Goal: Complete application form: Complete application form

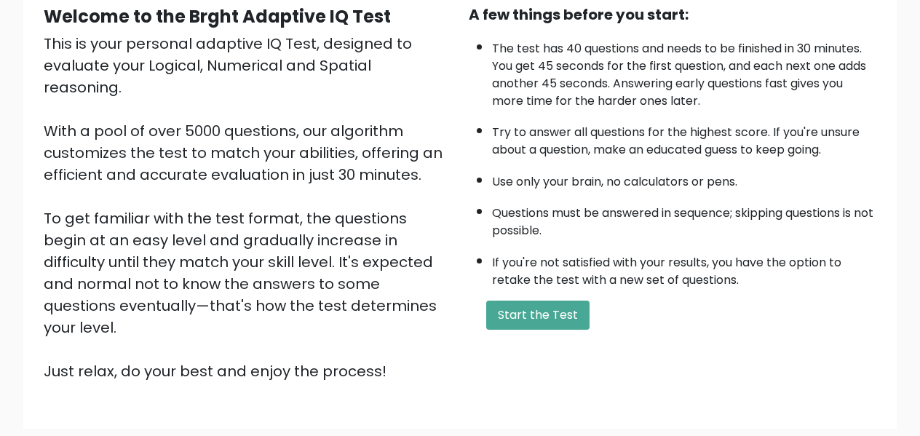
scroll to position [150, 0]
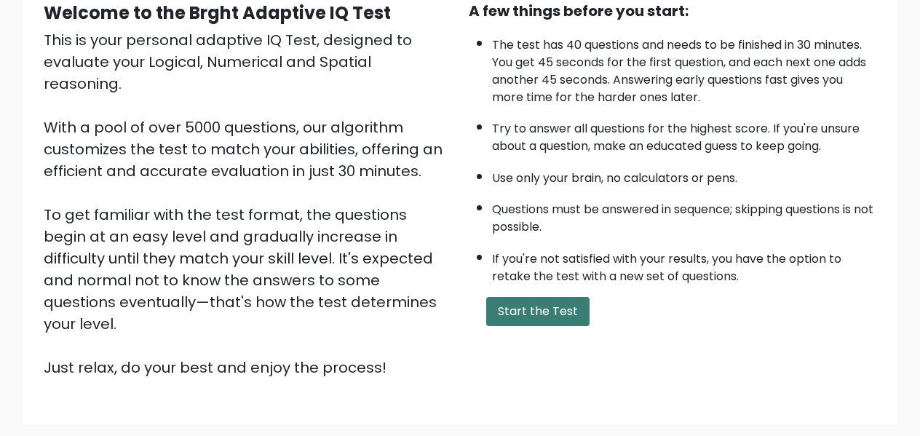
click at [582, 311] on button "Start the Test" at bounding box center [537, 311] width 103 height 29
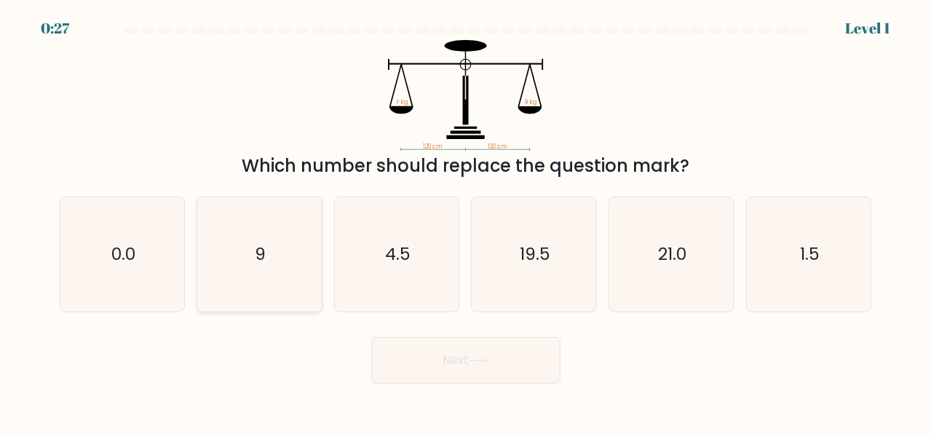
click at [258, 266] on text "9" at bounding box center [261, 254] width 11 height 24
click at [466, 222] on input "b. 9" at bounding box center [466, 220] width 1 height 4
radio input "true"
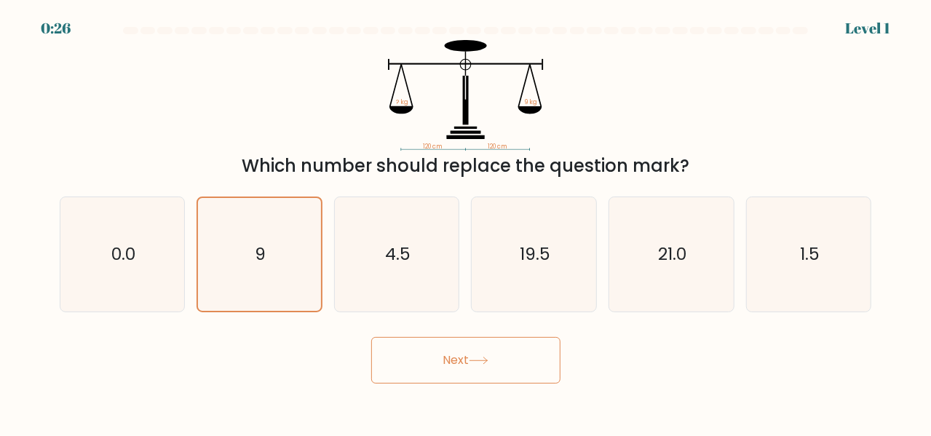
click at [469, 369] on button "Next" at bounding box center [465, 360] width 189 height 47
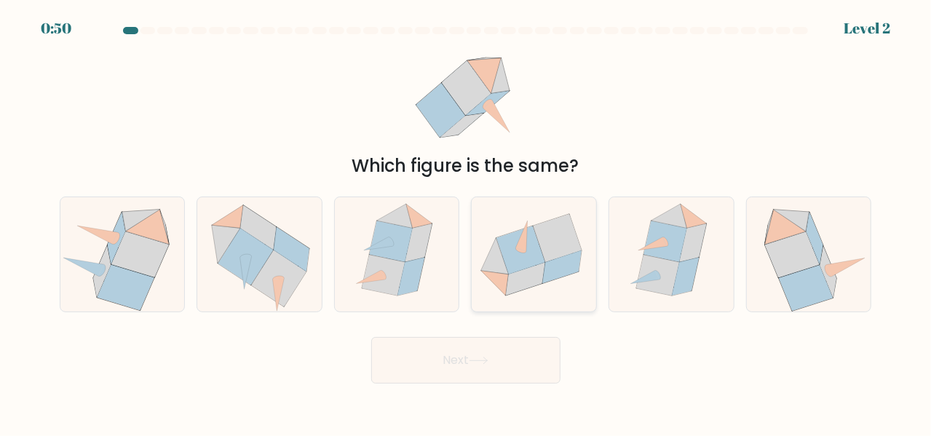
click at [495, 238] on icon at bounding box center [534, 255] width 125 height 102
click at [467, 222] on input "d." at bounding box center [466, 220] width 1 height 4
radio input "true"
click at [494, 371] on button "Next" at bounding box center [465, 360] width 189 height 47
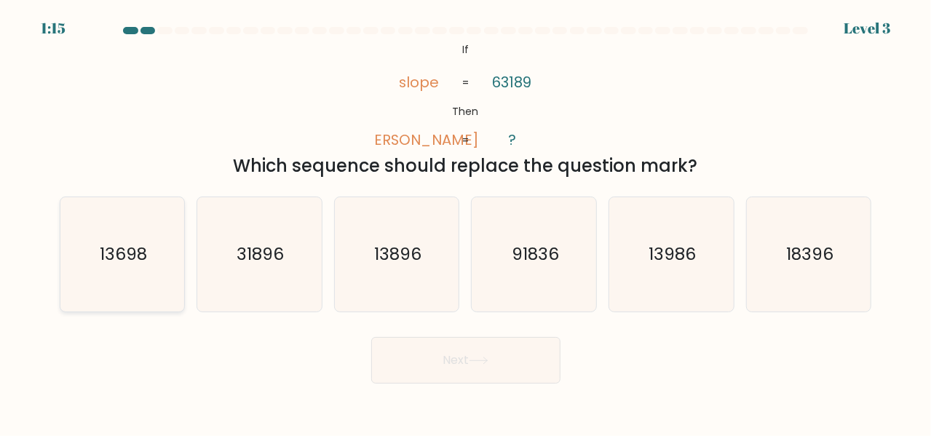
click at [113, 266] on icon "13698" at bounding box center [123, 254] width 114 height 114
click at [466, 222] on input "a. 13698" at bounding box center [466, 220] width 1 height 4
radio input "true"
click at [482, 367] on button "Next" at bounding box center [465, 360] width 189 height 47
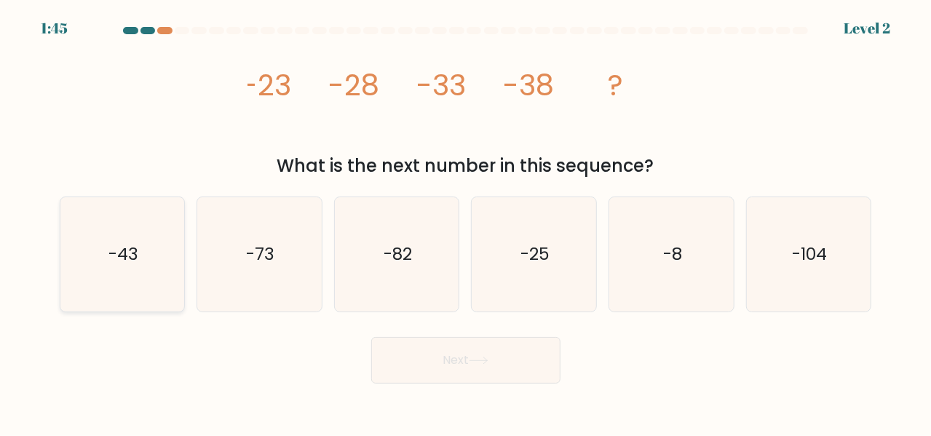
click at [137, 274] on icon "-43" at bounding box center [123, 254] width 114 height 114
click at [466, 222] on input "a. -43" at bounding box center [466, 220] width 1 height 4
radio input "true"
click at [454, 368] on button "Next" at bounding box center [465, 360] width 189 height 47
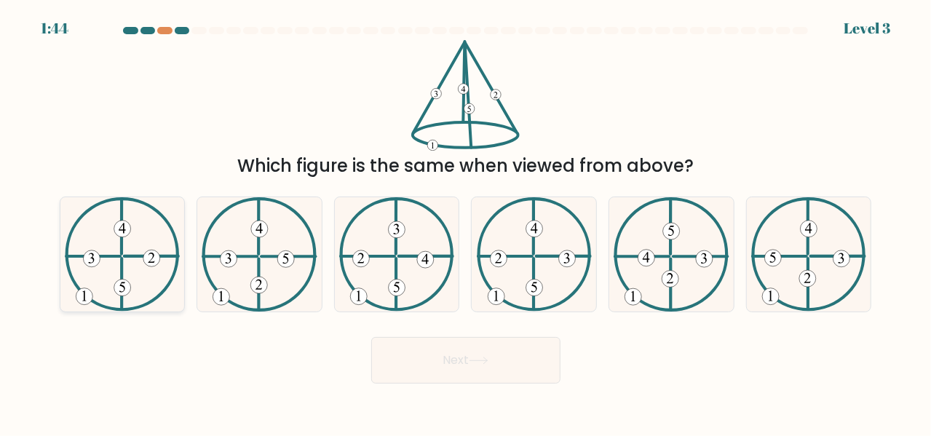
click at [114, 247] on icon at bounding box center [122, 254] width 115 height 114
click at [466, 222] on input "a." at bounding box center [466, 220] width 1 height 4
radio input "true"
click at [505, 346] on button "Next" at bounding box center [465, 360] width 189 height 47
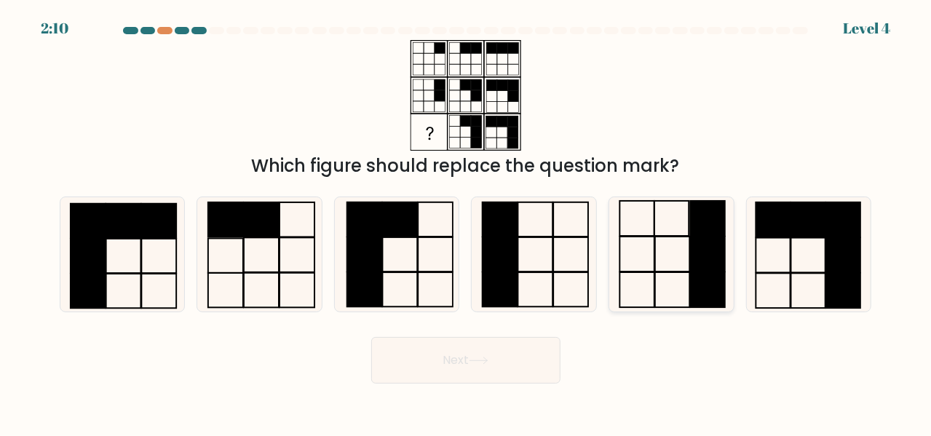
click at [700, 267] on rect at bounding box center [707, 254] width 34 height 35
click at [467, 222] on input "e." at bounding box center [466, 220] width 1 height 4
radio input "true"
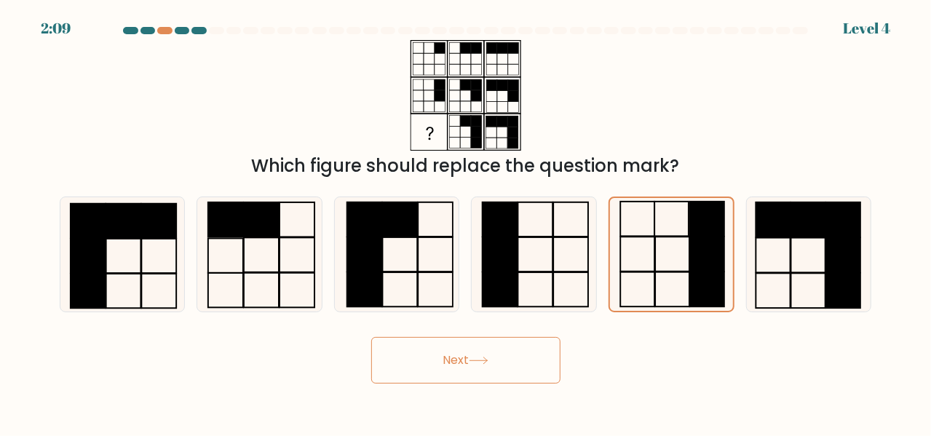
click at [525, 366] on button "Next" at bounding box center [465, 360] width 189 height 47
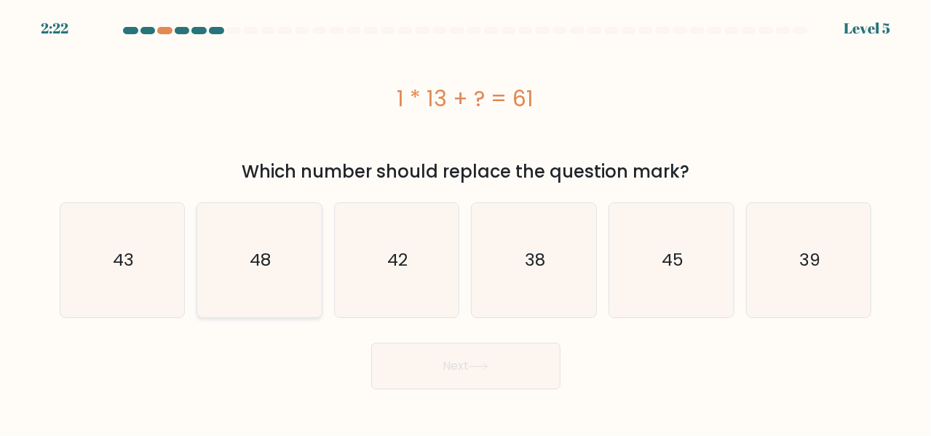
click at [238, 229] on icon "48" at bounding box center [259, 260] width 114 height 114
click at [466, 222] on input "b. 48" at bounding box center [466, 220] width 1 height 4
radio input "true"
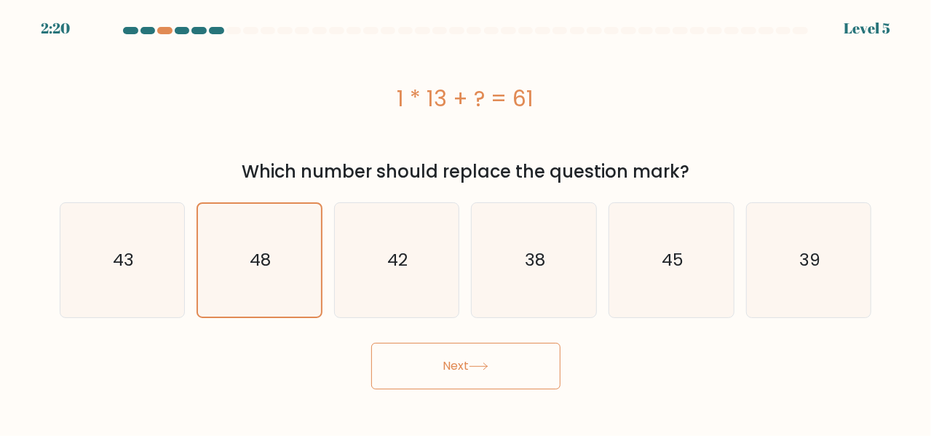
click at [458, 365] on button "Next" at bounding box center [465, 366] width 189 height 47
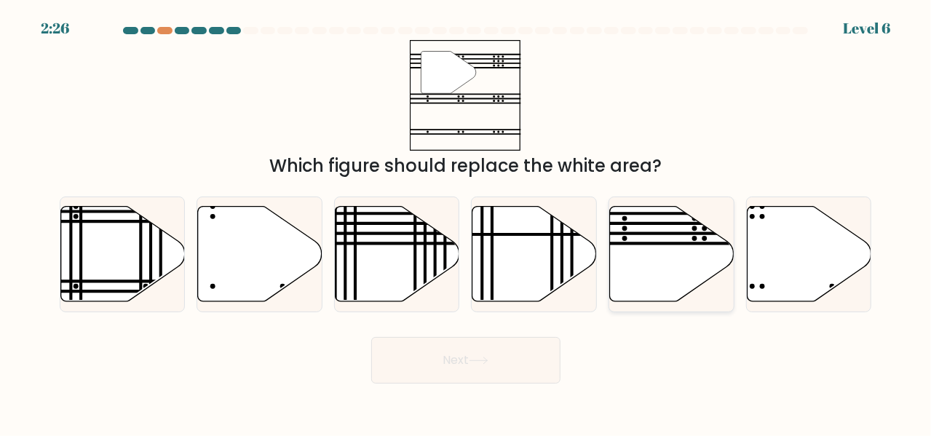
click at [685, 251] on icon at bounding box center [672, 254] width 125 height 95
click at [467, 222] on input "e." at bounding box center [466, 220] width 1 height 4
radio input "true"
click at [502, 365] on button "Next" at bounding box center [465, 360] width 189 height 47
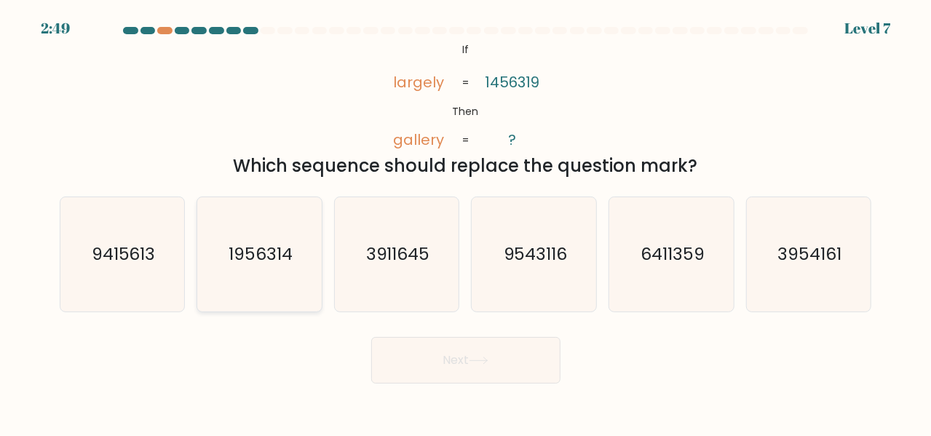
click at [249, 275] on icon "1956314" at bounding box center [259, 254] width 114 height 114
click at [466, 222] on input "b. 1956314" at bounding box center [466, 220] width 1 height 4
radio input "true"
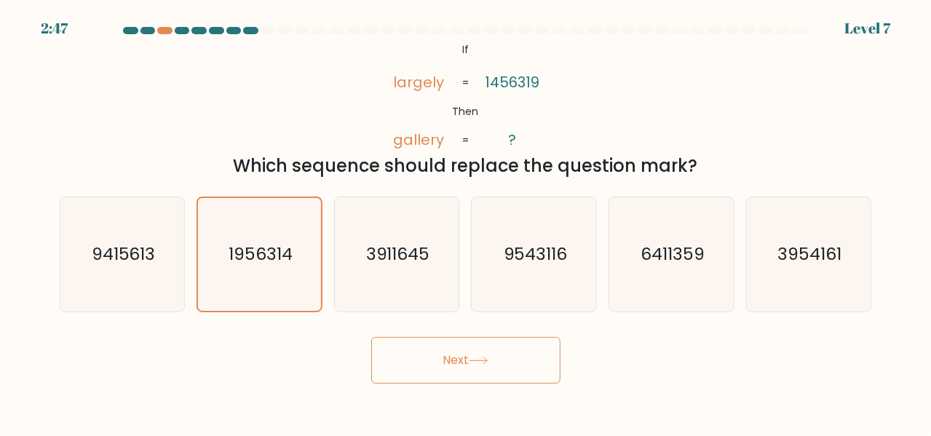
click at [494, 353] on button "Next" at bounding box center [465, 360] width 189 height 47
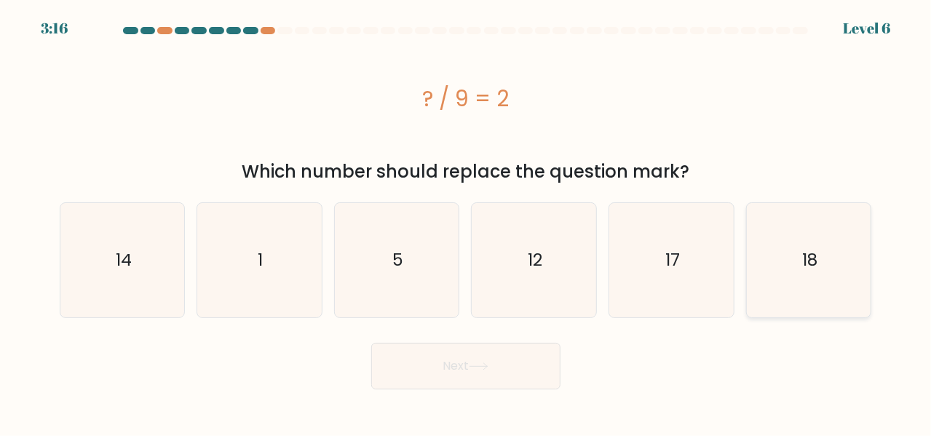
click at [804, 276] on icon "18" at bounding box center [809, 260] width 114 height 114
click at [467, 222] on input "f. 18" at bounding box center [466, 220] width 1 height 4
radio input "true"
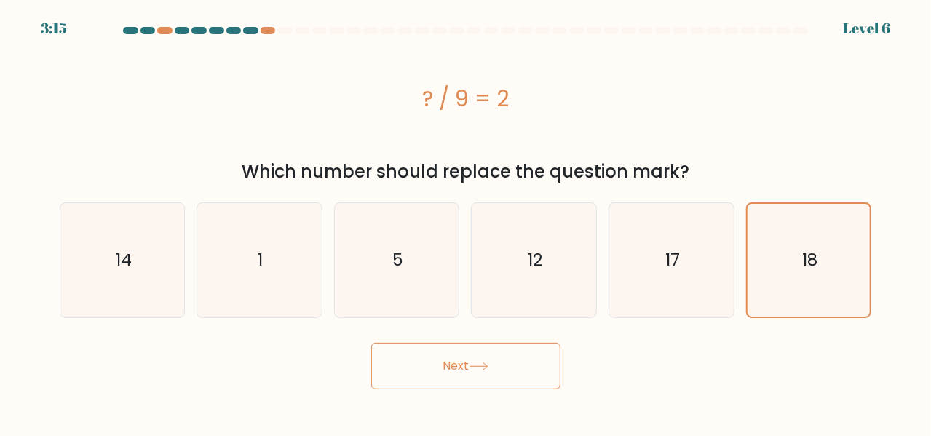
click at [505, 384] on button "Next" at bounding box center [465, 366] width 189 height 47
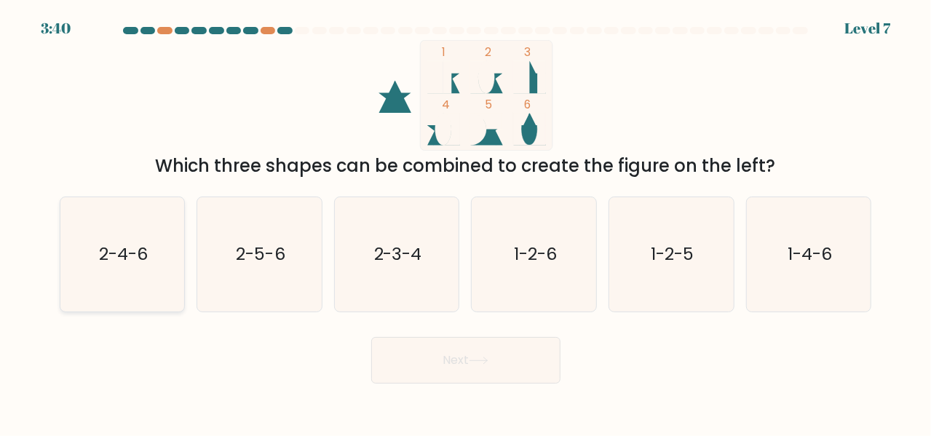
click at [127, 269] on icon "2-4-6" at bounding box center [123, 254] width 114 height 114
click at [466, 222] on input "a. 2-4-6" at bounding box center [466, 220] width 1 height 4
radio input "true"
click at [432, 365] on button "Next" at bounding box center [465, 360] width 189 height 47
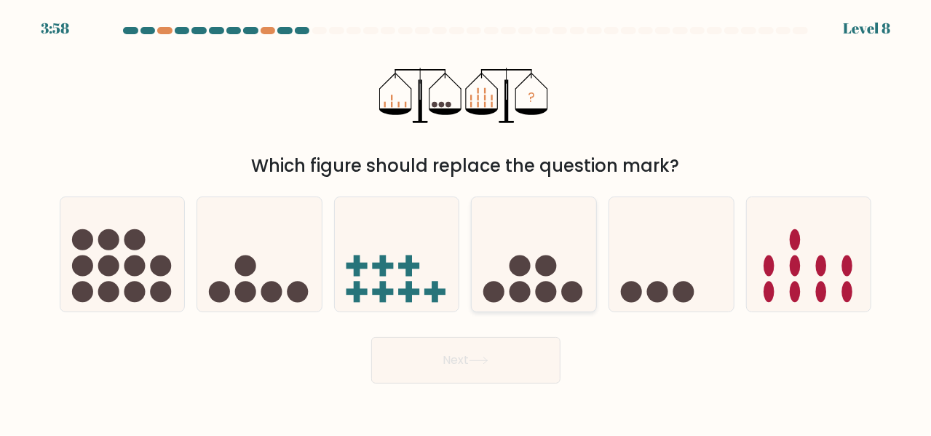
click at [537, 271] on icon at bounding box center [534, 254] width 125 height 103
click at [467, 222] on input "d." at bounding box center [466, 220] width 1 height 4
radio input "true"
click at [505, 352] on button "Next" at bounding box center [465, 360] width 189 height 47
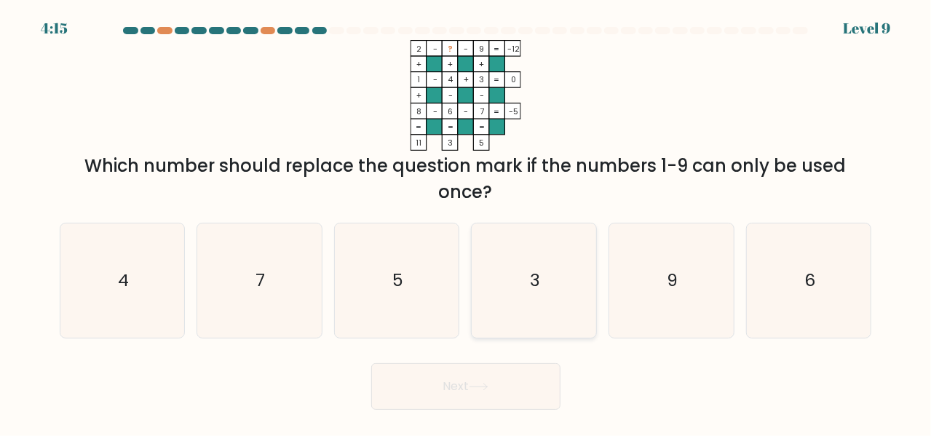
click at [528, 321] on icon "3" at bounding box center [535, 281] width 114 height 114
click at [467, 222] on input "d. 3" at bounding box center [466, 220] width 1 height 4
radio input "true"
click at [689, 310] on icon "9" at bounding box center [672, 281] width 114 height 114
click at [467, 222] on input "e. 9" at bounding box center [466, 220] width 1 height 4
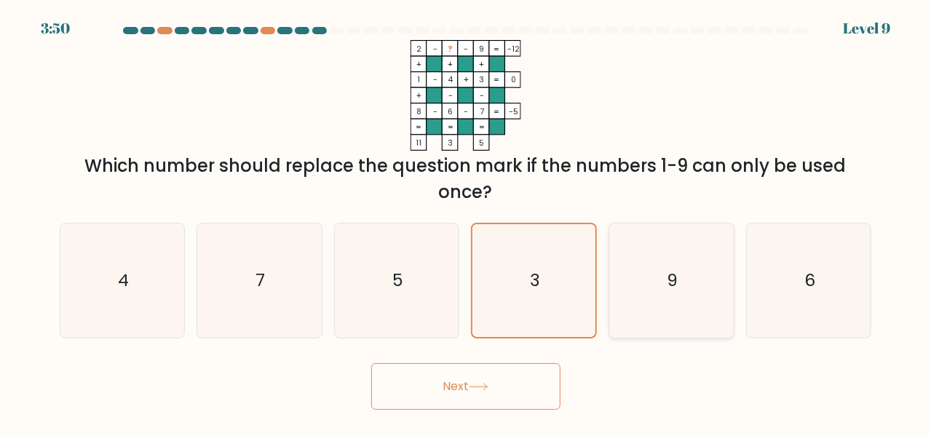
radio input "true"
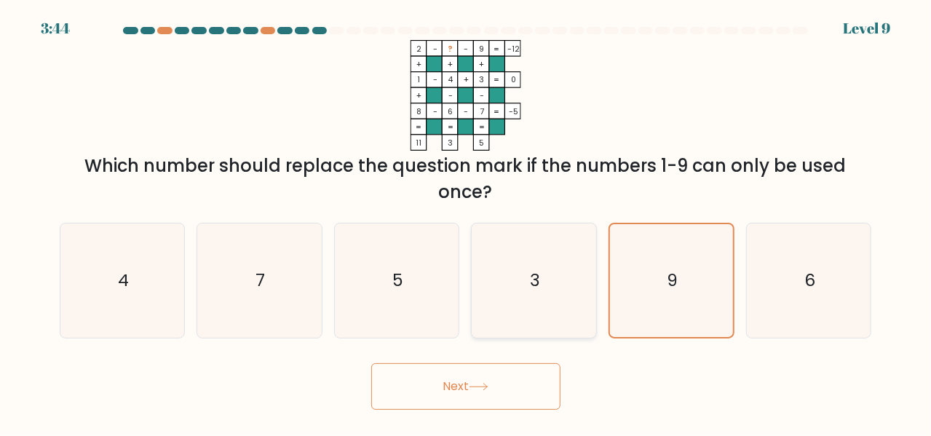
click at [545, 315] on icon "3" at bounding box center [535, 281] width 114 height 114
click at [467, 222] on input "d. 3" at bounding box center [466, 220] width 1 height 4
radio input "true"
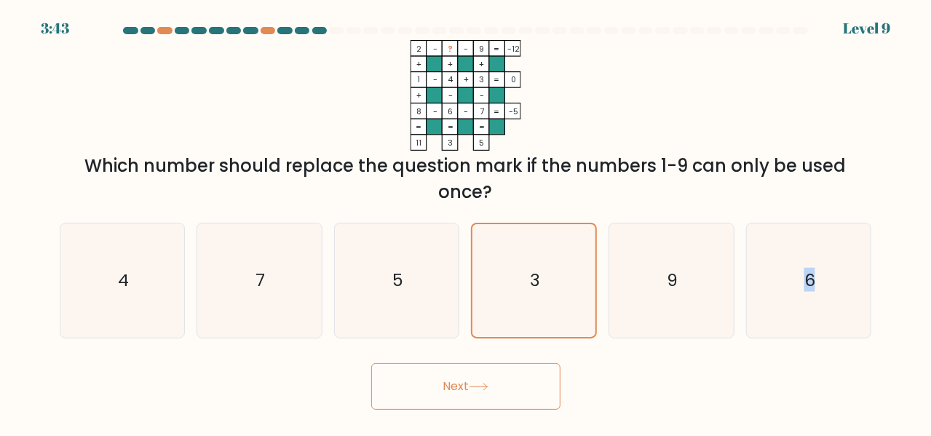
drag, startPoint x: 687, startPoint y: 318, endPoint x: 464, endPoint y: 375, distance: 230.6
click at [464, 375] on form at bounding box center [465, 218] width 931 height 383
click at [464, 375] on button "Next" at bounding box center [465, 386] width 189 height 47
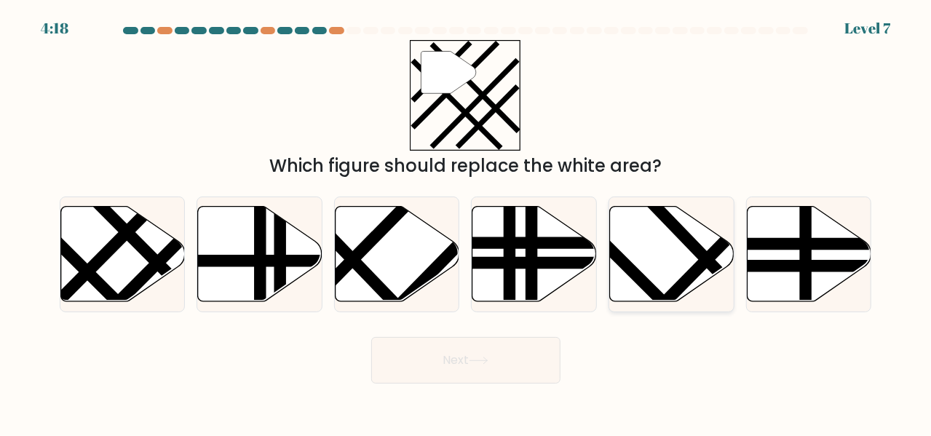
click at [645, 257] on icon at bounding box center [672, 254] width 125 height 95
click at [467, 222] on input "e." at bounding box center [466, 220] width 1 height 4
radio input "true"
click at [486, 360] on icon at bounding box center [479, 361] width 20 height 8
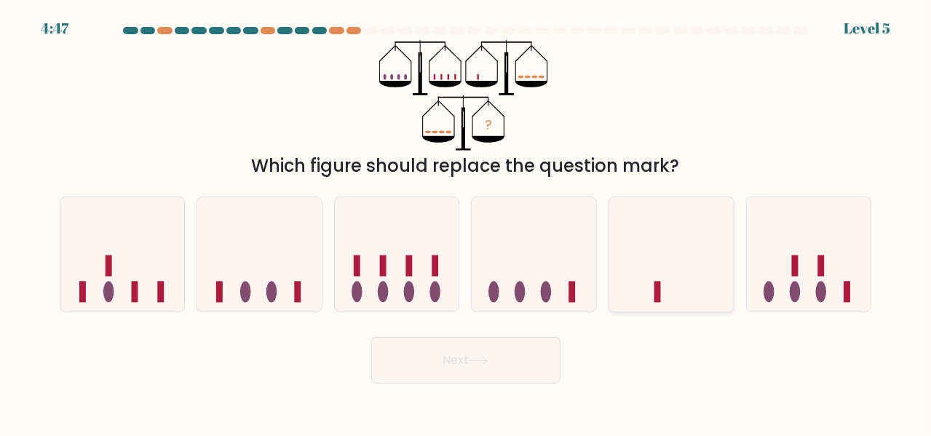
click at [612, 240] on icon at bounding box center [671, 254] width 125 height 103
click at [467, 222] on input "e." at bounding box center [466, 220] width 1 height 4
radio input "true"
click at [612, 240] on icon at bounding box center [671, 255] width 123 height 102
click at [467, 222] on input "e." at bounding box center [466, 220] width 1 height 4
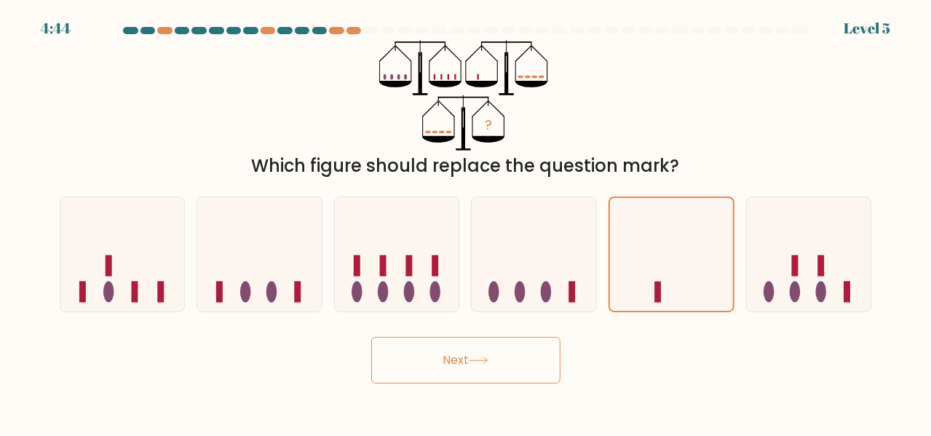
click at [466, 362] on button "Next" at bounding box center [465, 360] width 189 height 47
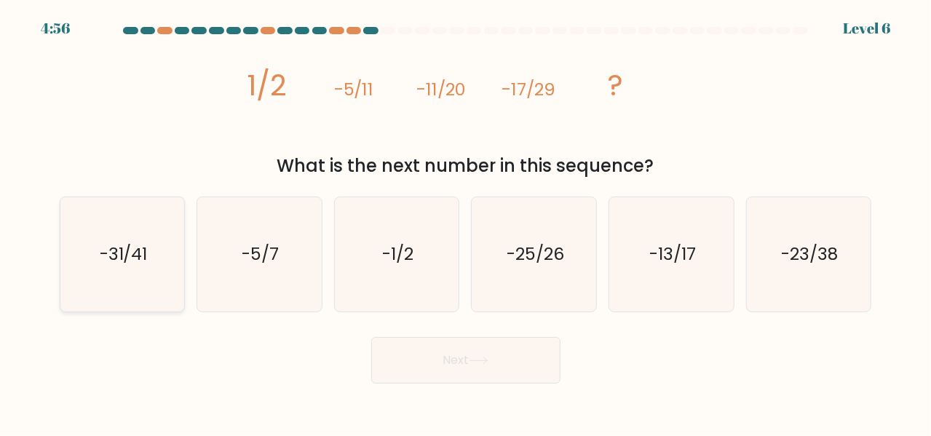
click at [149, 261] on icon "-31/41" at bounding box center [123, 254] width 114 height 114
click at [466, 222] on input "a. -31/41" at bounding box center [466, 220] width 1 height 4
radio input "true"
click at [481, 374] on button "Next" at bounding box center [465, 360] width 189 height 47
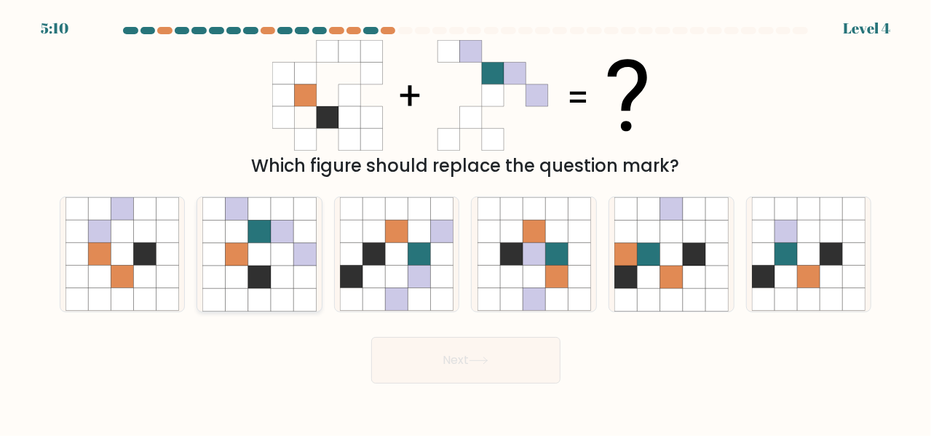
click at [277, 255] on icon at bounding box center [282, 254] width 23 height 23
click at [466, 222] on input "b." at bounding box center [466, 220] width 1 height 4
radio input "true"
click at [465, 363] on button "Next" at bounding box center [465, 360] width 189 height 47
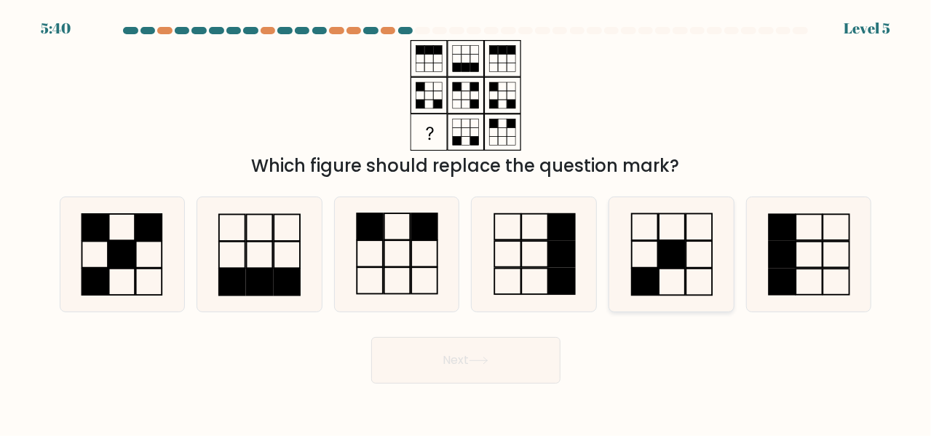
click at [678, 256] on rect at bounding box center [672, 254] width 26 height 26
click at [467, 222] on input "e." at bounding box center [466, 220] width 1 height 4
radio input "true"
click at [486, 367] on button "Next" at bounding box center [465, 360] width 189 height 47
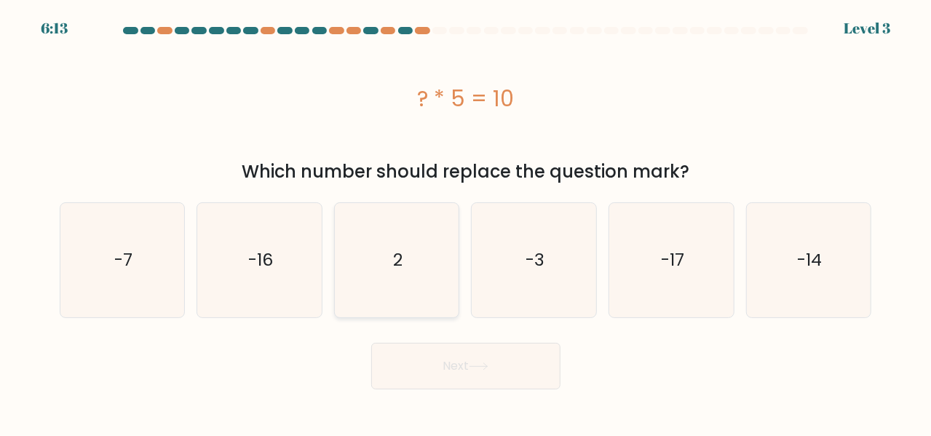
click at [404, 289] on icon "2" at bounding box center [397, 260] width 114 height 114
click at [466, 222] on input "c. 2" at bounding box center [466, 220] width 1 height 4
radio input "true"
click at [460, 384] on button "Next" at bounding box center [465, 366] width 189 height 47
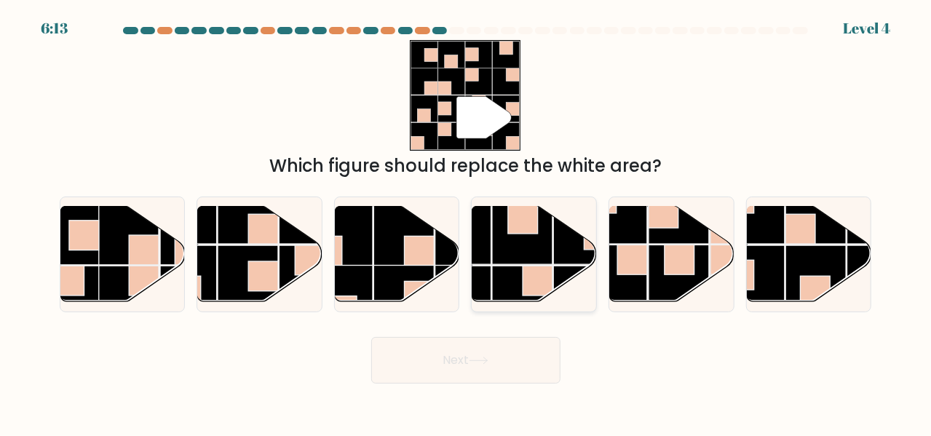
click at [528, 256] on rect at bounding box center [523, 234] width 60 height 60
click at [467, 222] on input "d." at bounding box center [466, 220] width 1 height 4
radio input "true"
click at [507, 360] on button "Next" at bounding box center [465, 360] width 189 height 47
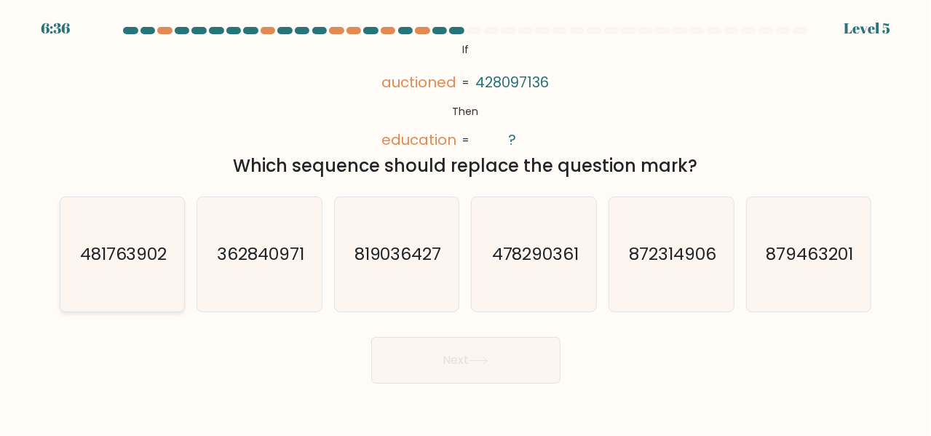
click at [121, 262] on text "481763902" at bounding box center [122, 254] width 87 height 24
click at [466, 222] on input "a. 481763902" at bounding box center [466, 220] width 1 height 4
radio input "true"
click at [505, 352] on button "Next" at bounding box center [465, 360] width 189 height 47
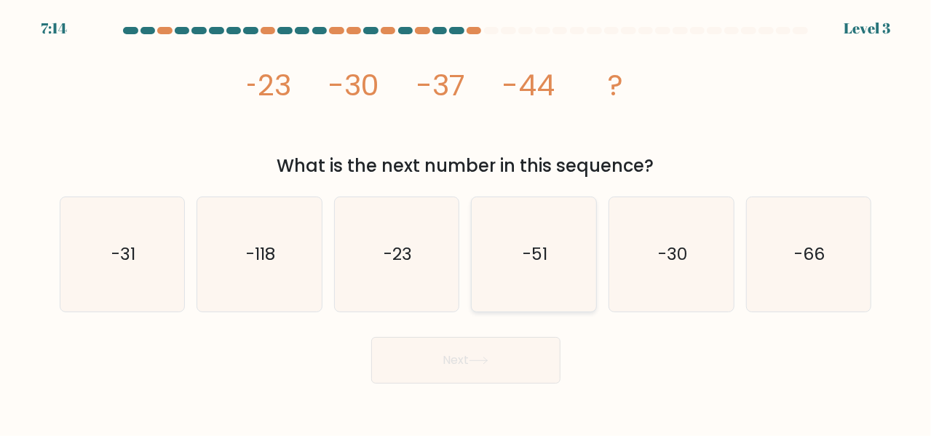
click at [555, 236] on icon "-51" at bounding box center [535, 254] width 114 height 114
click at [467, 222] on input "d. -51" at bounding box center [466, 220] width 1 height 4
radio input "true"
click at [471, 371] on button "Next" at bounding box center [465, 360] width 189 height 47
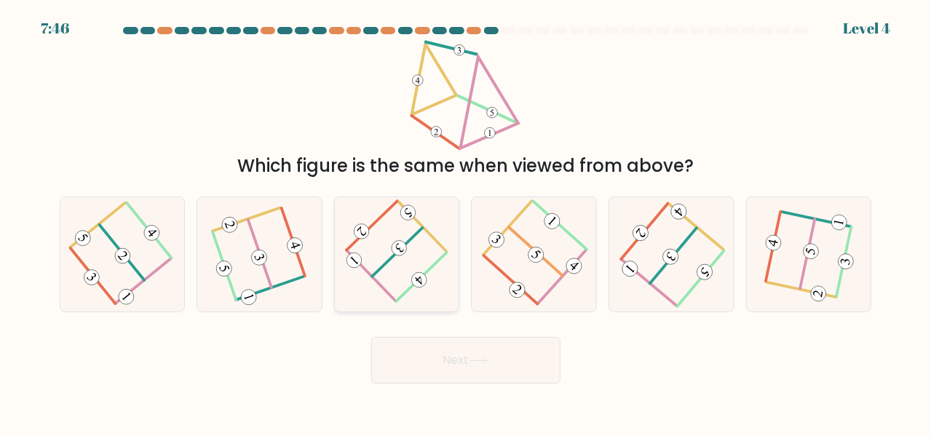
click at [395, 277] on icon at bounding box center [396, 254] width 87 height 91
click at [466, 222] on input "c." at bounding box center [466, 220] width 1 height 4
radio input "true"
click at [617, 253] on div at bounding box center [672, 255] width 126 height 116
click at [467, 222] on input "e." at bounding box center [466, 220] width 1 height 4
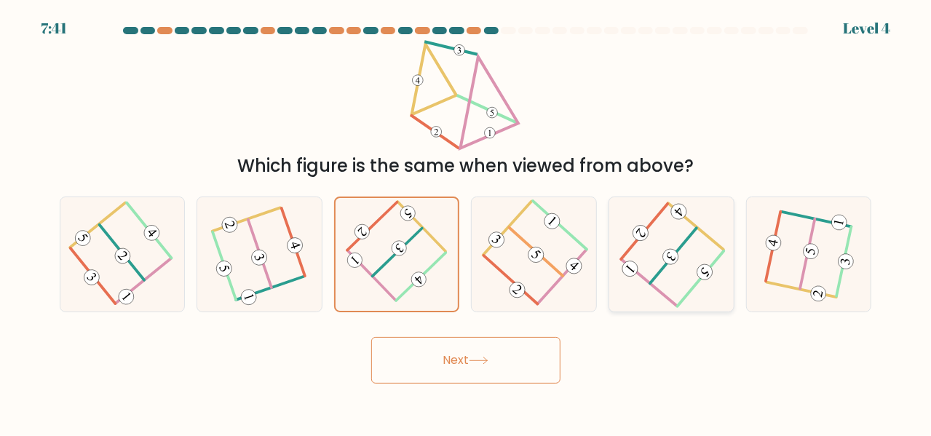
radio input "true"
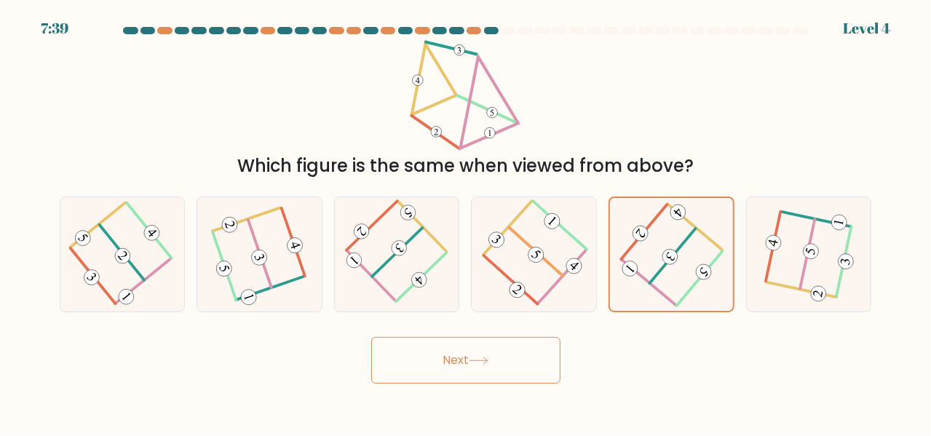
click at [501, 347] on button "Next" at bounding box center [465, 360] width 189 height 47
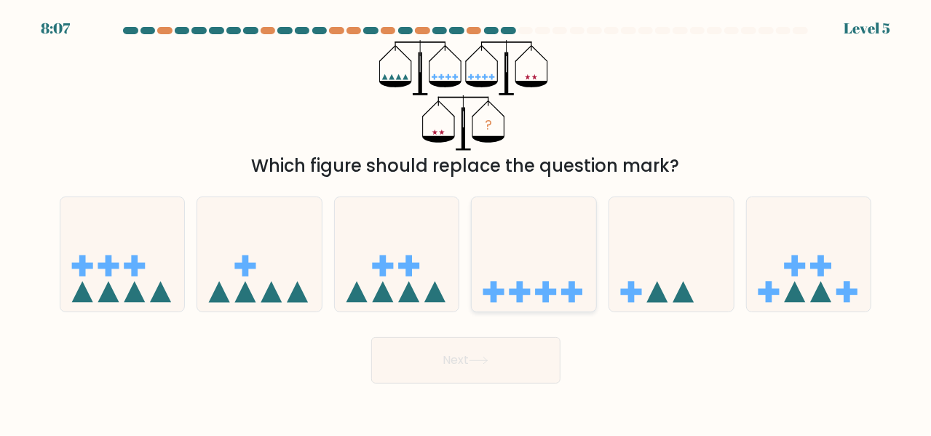
click at [561, 280] on icon at bounding box center [534, 254] width 125 height 103
click at [467, 222] on input "d." at bounding box center [466, 220] width 1 height 4
radio input "true"
click at [486, 347] on button "Next" at bounding box center [465, 360] width 189 height 47
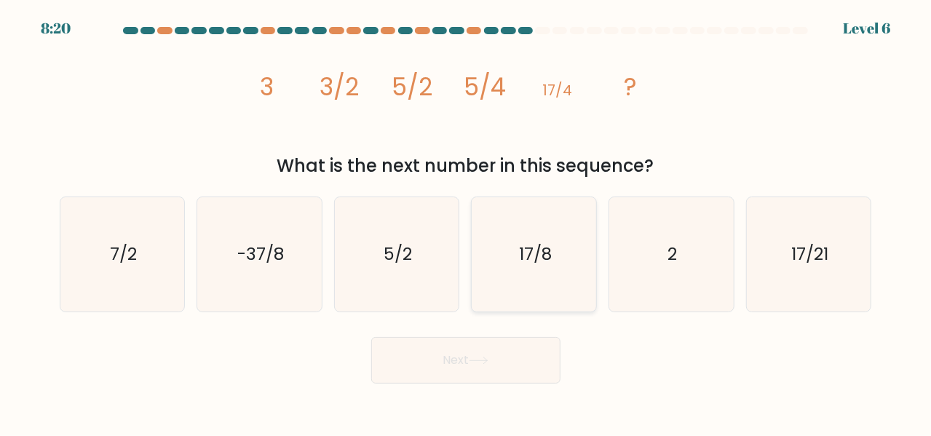
click at [556, 267] on icon "17/8" at bounding box center [535, 254] width 114 height 114
click at [467, 222] on input "d. 17/8" at bounding box center [466, 220] width 1 height 4
radio input "true"
click at [472, 369] on button "Next" at bounding box center [465, 360] width 189 height 47
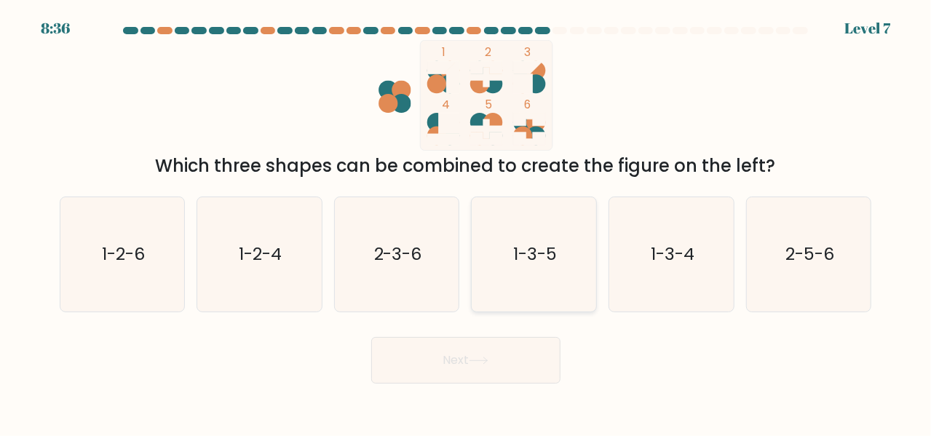
click at [518, 279] on icon "1-3-5" at bounding box center [535, 254] width 114 height 114
click at [467, 222] on input "d. 1-3-5" at bounding box center [466, 220] width 1 height 4
radio input "true"
click at [475, 374] on button "Next" at bounding box center [465, 360] width 189 height 47
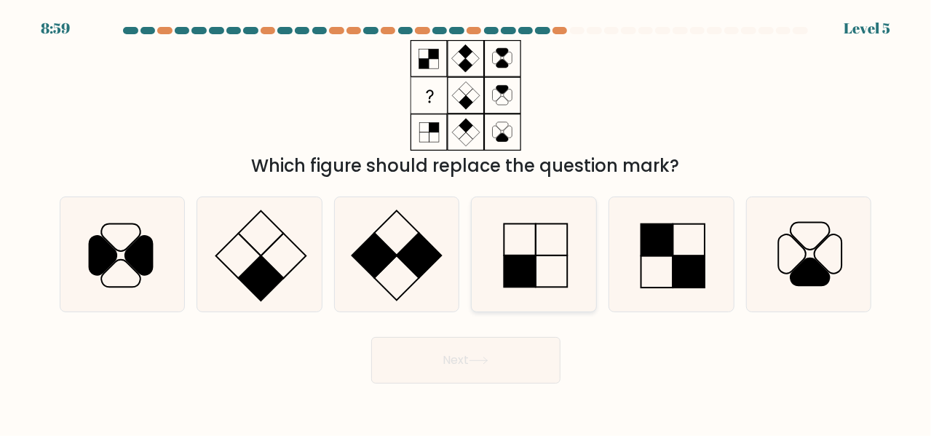
click at [548, 237] on icon at bounding box center [535, 254] width 114 height 114
click at [467, 222] on input "d." at bounding box center [466, 220] width 1 height 4
radio input "true"
click at [470, 363] on button "Next" at bounding box center [465, 360] width 189 height 47
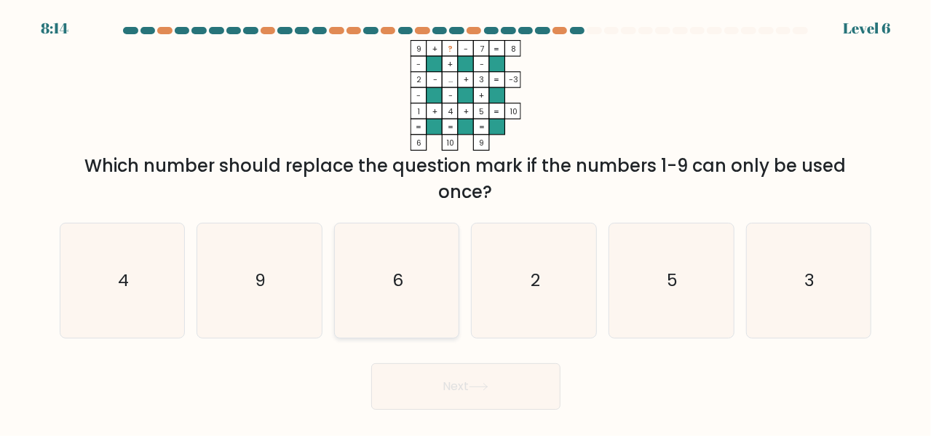
click at [357, 245] on icon "6" at bounding box center [397, 281] width 114 height 114
click at [466, 222] on input "c. 6" at bounding box center [466, 220] width 1 height 4
radio input "true"
click at [463, 414] on body "8:13 Level 6" at bounding box center [465, 218] width 931 height 436
click at [495, 392] on button "Next" at bounding box center [465, 386] width 189 height 47
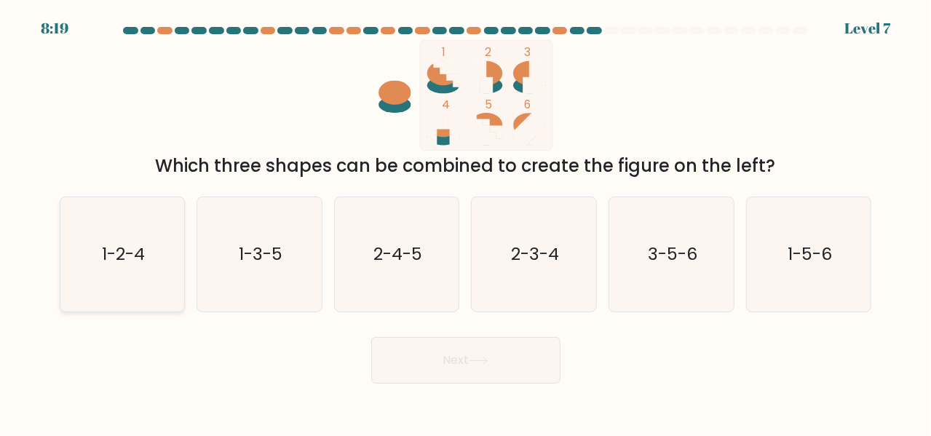
click at [165, 283] on icon "1-2-4" at bounding box center [123, 254] width 114 height 114
click at [466, 222] on input "a. 1-2-4" at bounding box center [466, 220] width 1 height 4
radio input "true"
click at [499, 354] on button "Next" at bounding box center [465, 360] width 189 height 47
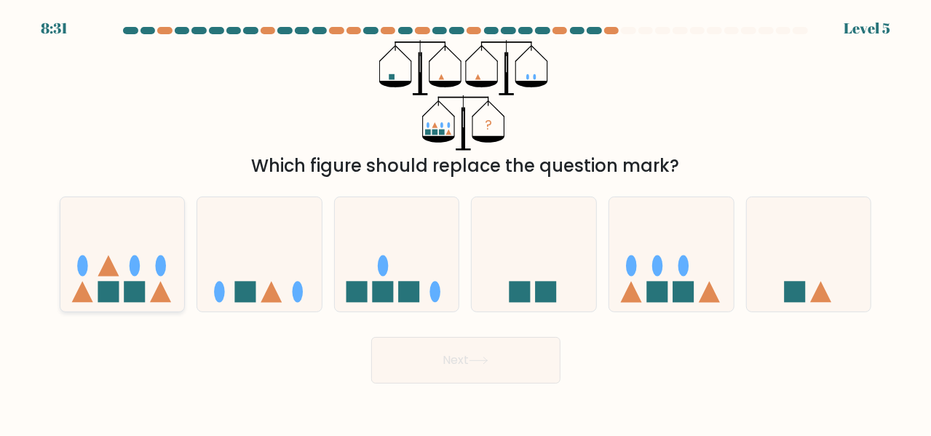
click at [127, 270] on icon at bounding box center [122, 254] width 125 height 103
click at [466, 222] on input "a." at bounding box center [466, 220] width 1 height 4
radio input "true"
click at [436, 356] on button "Next" at bounding box center [465, 360] width 189 height 47
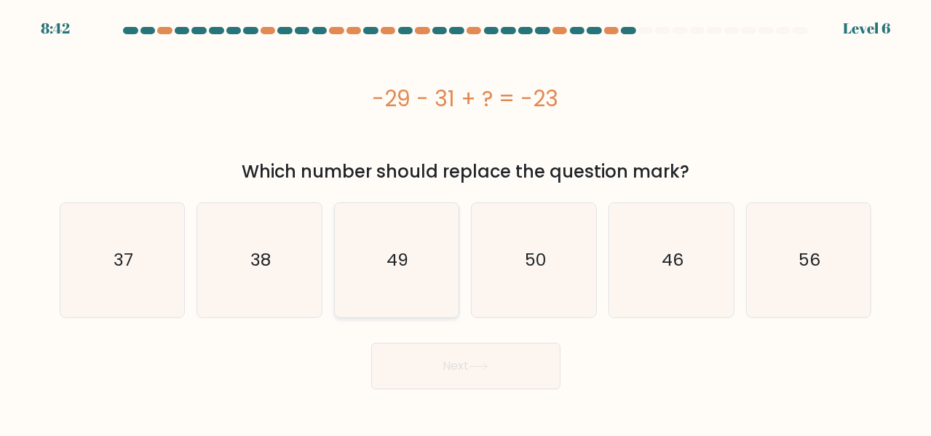
click at [405, 257] on text "49" at bounding box center [398, 260] width 22 height 24
click at [466, 222] on input "c. 49" at bounding box center [466, 220] width 1 height 4
radio input "true"
click at [443, 355] on button "Next" at bounding box center [465, 366] width 189 height 47
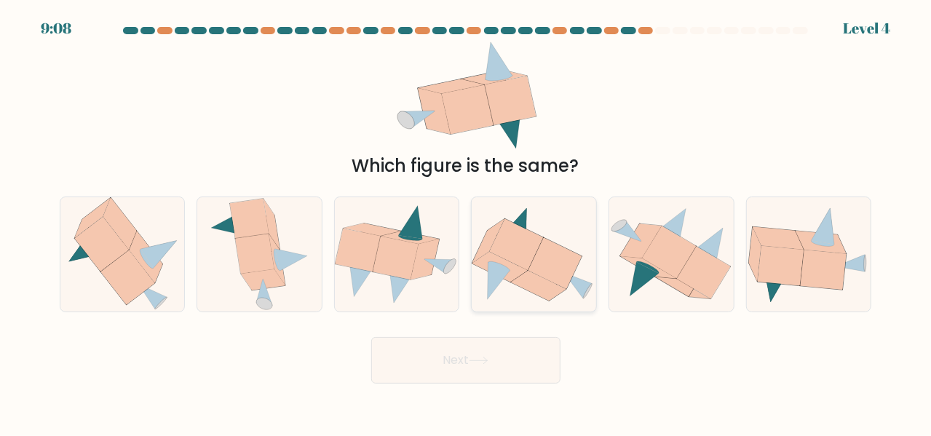
click at [572, 272] on icon at bounding box center [556, 264] width 54 height 52
click at [467, 222] on input "d." at bounding box center [466, 220] width 1 height 4
radio input "true"
click at [489, 369] on button "Next" at bounding box center [465, 360] width 189 height 47
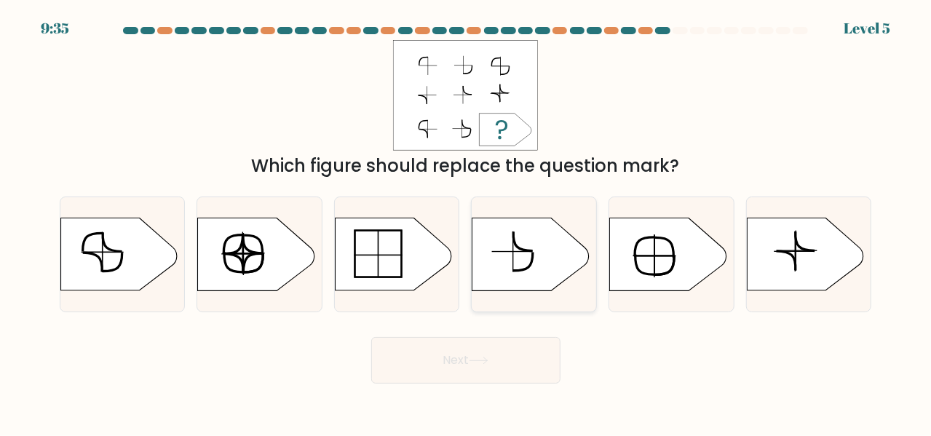
click at [523, 261] on icon at bounding box center [531, 254] width 116 height 73
click at [467, 222] on input "d." at bounding box center [466, 220] width 1 height 4
radio input "true"
click at [520, 357] on button "Next" at bounding box center [465, 360] width 189 height 47
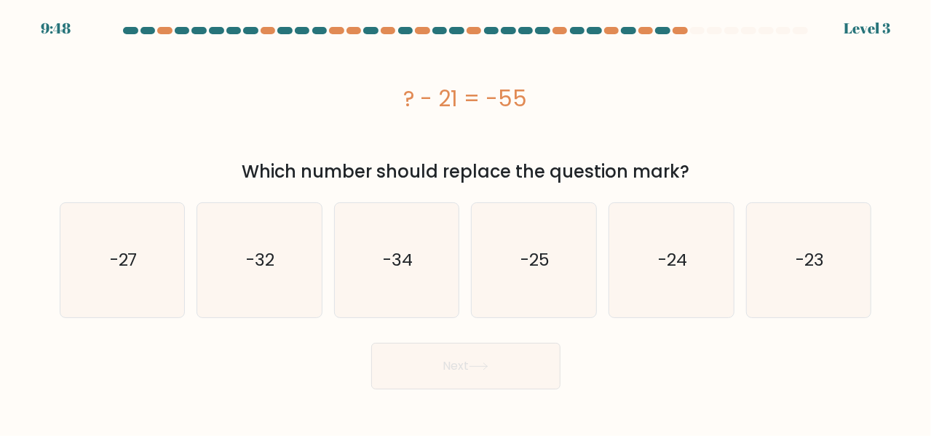
click at [331, 273] on div "c. -34" at bounding box center [397, 260] width 138 height 116
click at [378, 267] on icon "-34" at bounding box center [397, 260] width 114 height 114
click at [466, 222] on input "c. -34" at bounding box center [466, 220] width 1 height 4
radio input "true"
click at [494, 369] on button "Next" at bounding box center [465, 366] width 189 height 47
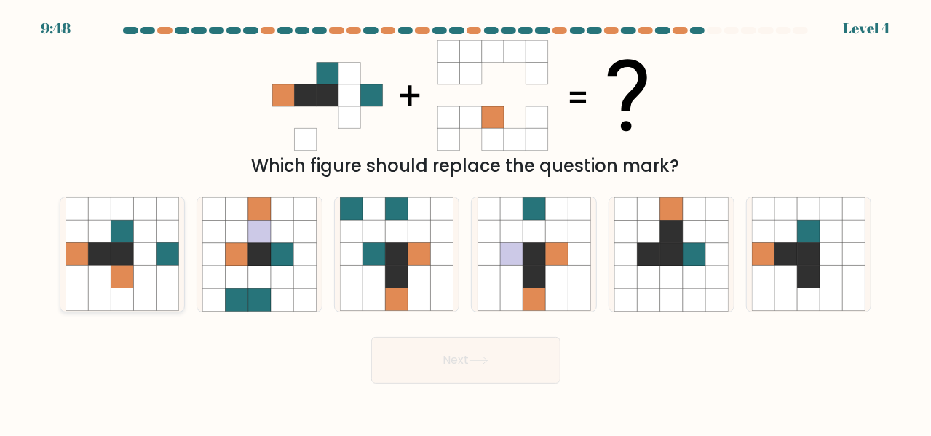
click at [149, 248] on icon at bounding box center [144, 254] width 23 height 23
click at [466, 222] on input "a." at bounding box center [466, 220] width 1 height 4
radio input "true"
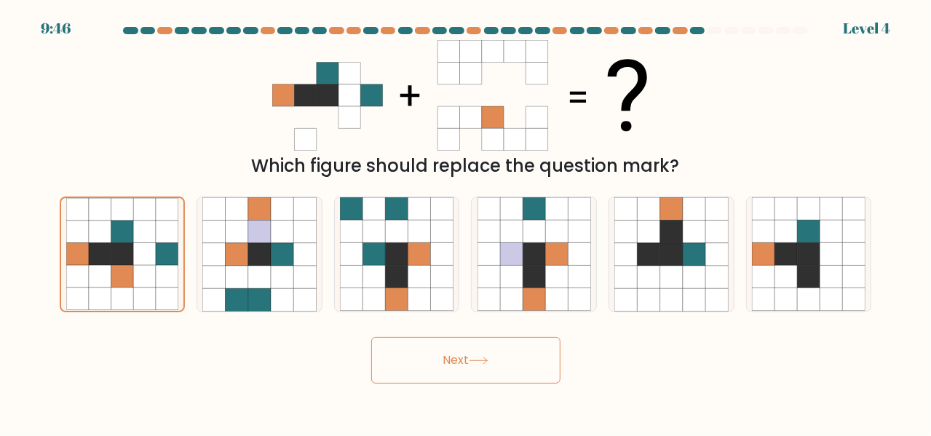
click at [469, 347] on button "Next" at bounding box center [465, 360] width 189 height 47
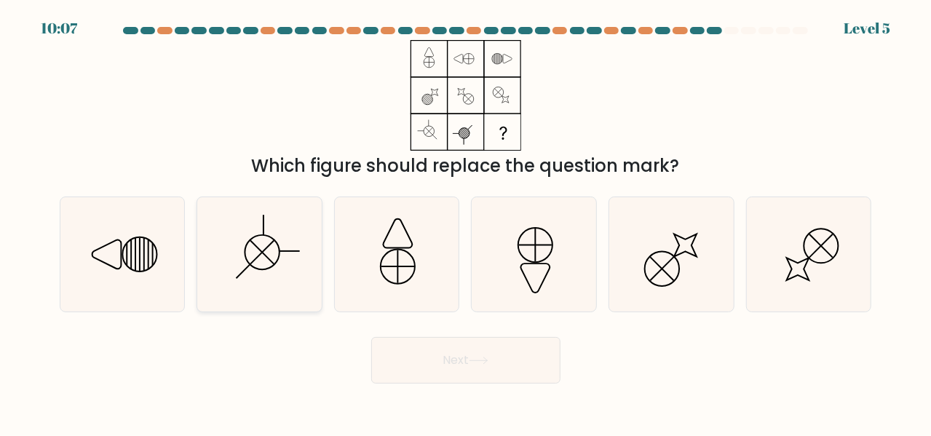
click at [301, 284] on icon at bounding box center [259, 254] width 114 height 114
click at [466, 222] on input "b." at bounding box center [466, 220] width 1 height 4
radio input "true"
click at [462, 371] on button "Next" at bounding box center [465, 360] width 189 height 47
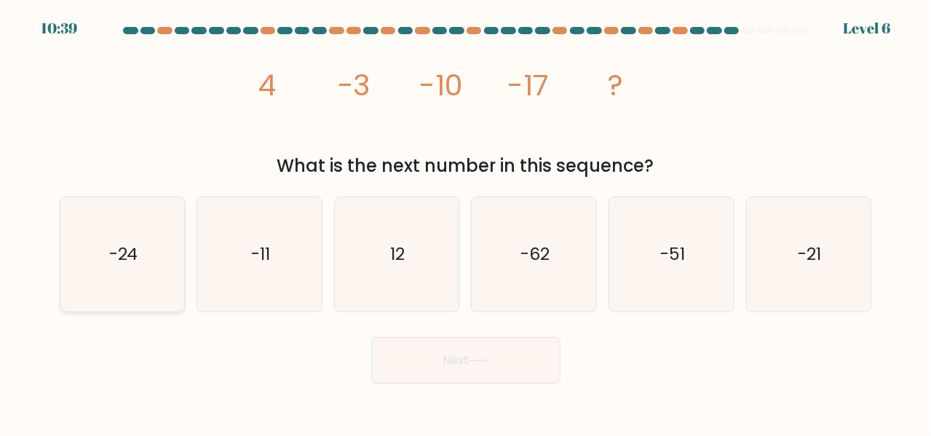
click at [129, 240] on icon "-24" at bounding box center [123, 254] width 114 height 114
click at [466, 222] on input "a. -24" at bounding box center [466, 220] width 1 height 4
radio input "true"
click at [475, 357] on icon at bounding box center [479, 361] width 20 height 8
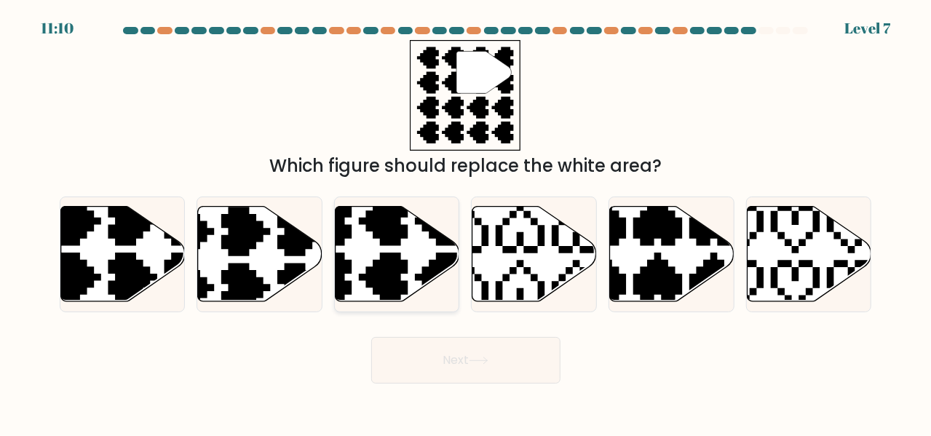
click at [424, 230] on icon at bounding box center [355, 306] width 218 height 218
click at [466, 222] on input "c." at bounding box center [466, 220] width 1 height 4
radio input "true"
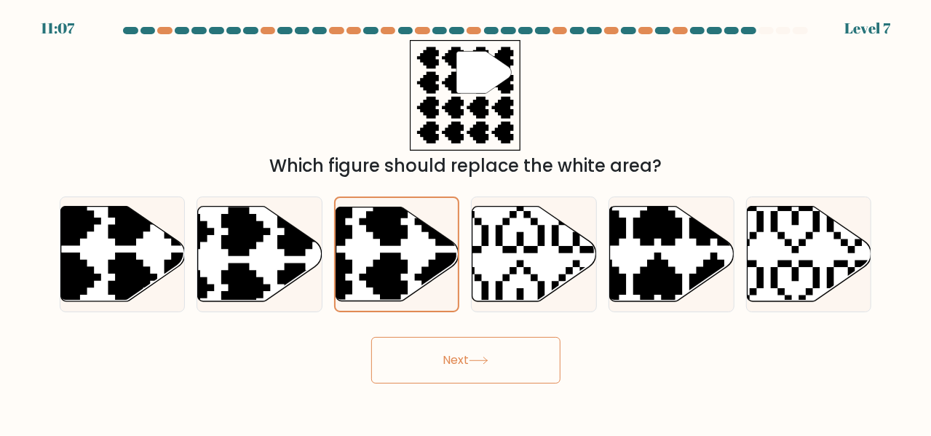
click at [466, 360] on button "Next" at bounding box center [465, 360] width 189 height 47
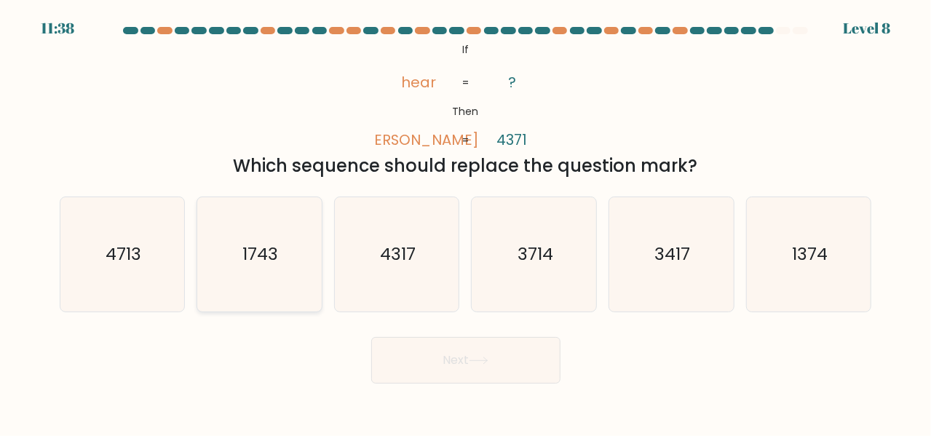
click at [299, 219] on icon "1743" at bounding box center [259, 254] width 114 height 114
click at [466, 219] on input "b. 1743" at bounding box center [466, 220] width 1 height 4
radio input "true"
click at [478, 354] on button "Next" at bounding box center [465, 360] width 189 height 47
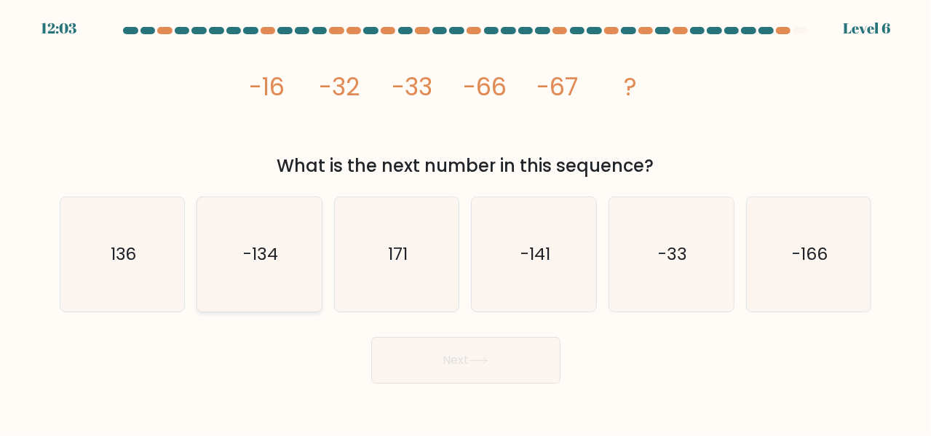
click at [277, 267] on icon "-134" at bounding box center [259, 254] width 114 height 114
click at [466, 222] on input "b. -134" at bounding box center [466, 220] width 1 height 4
radio input "true"
click at [504, 369] on button "Next" at bounding box center [465, 360] width 189 height 47
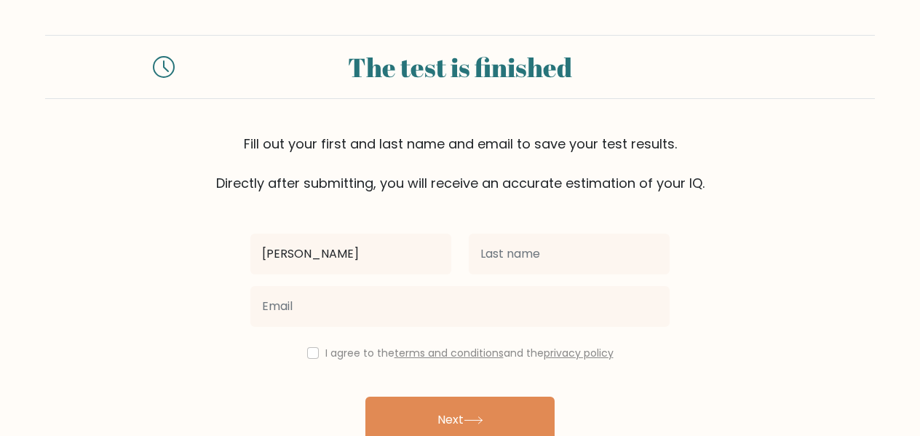
type input "Kim Patrick"
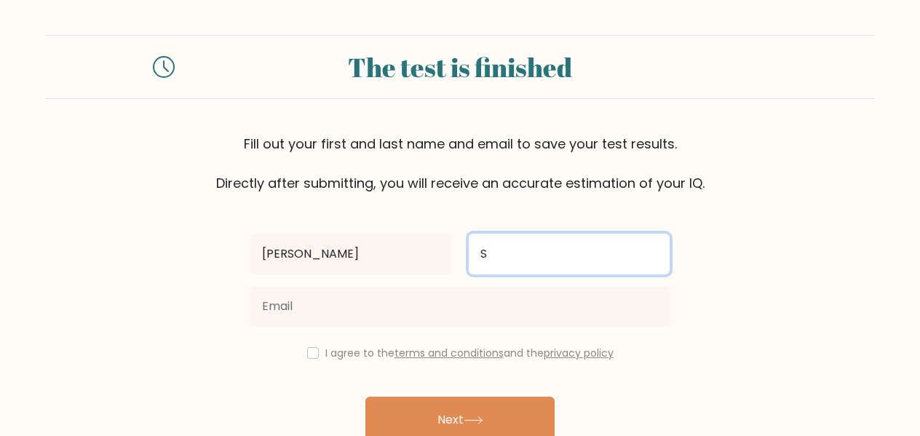
type input "Santos"
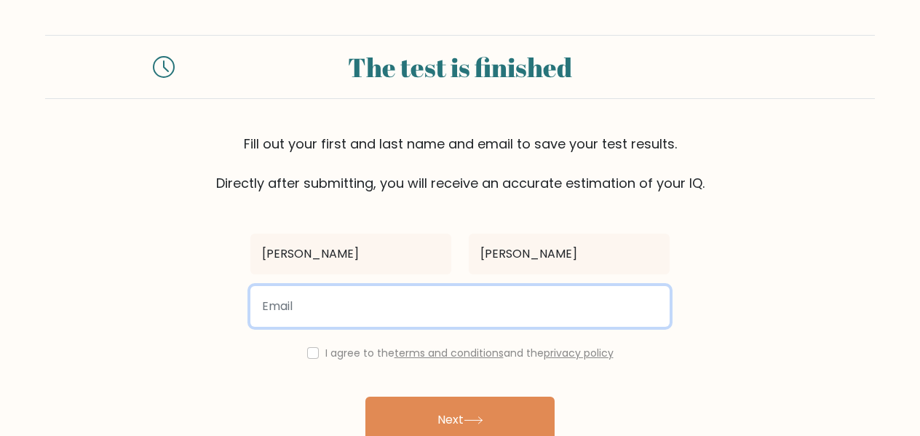
click at [507, 314] on input "email" at bounding box center [459, 306] width 419 height 41
type input "skimpatrick@gmail.com"
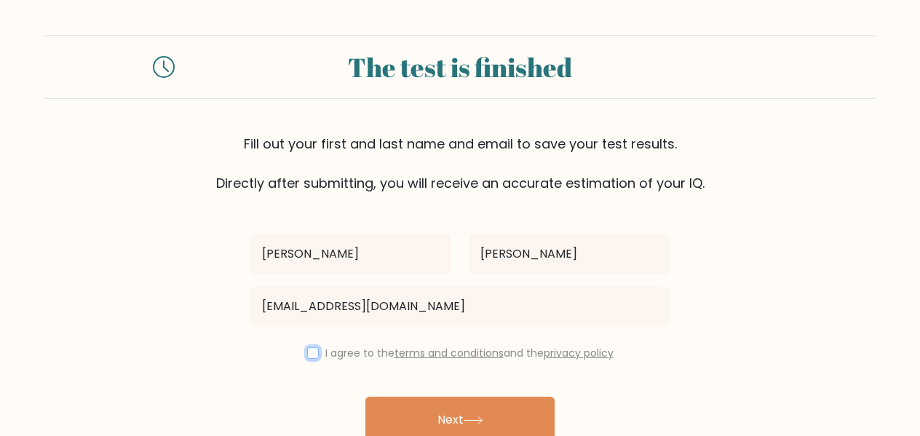
click at [313, 352] on input "checkbox" at bounding box center [313, 353] width 12 height 12
checkbox input "true"
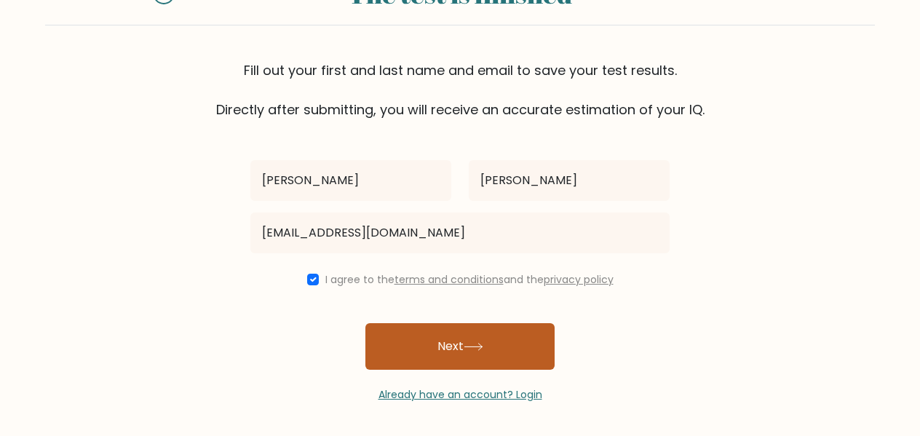
click at [460, 344] on button "Next" at bounding box center [459, 346] width 189 height 47
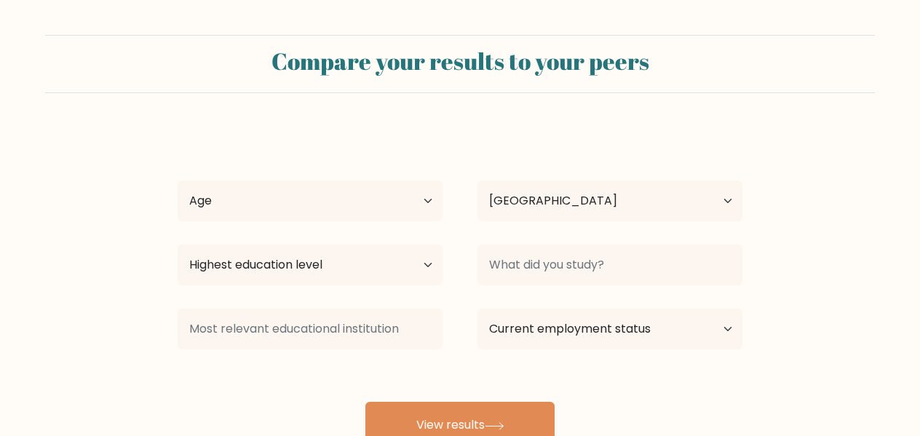
select select "PH"
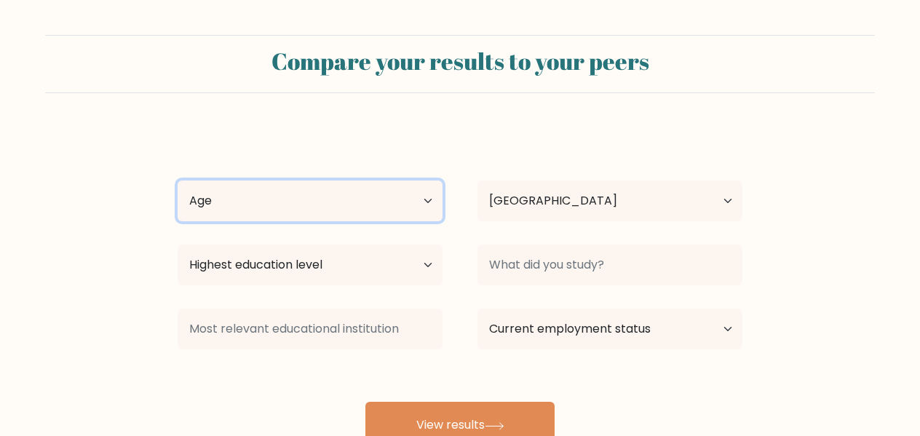
click at [399, 193] on select "Age Under 18 years old 18-24 years old 25-34 years old 35-44 years old 45-54 ye…" at bounding box center [310, 201] width 265 height 41
select select "25_34"
click at [178, 181] on select "Age Under 18 years old 18-24 years old 25-34 years old 35-44 years old 45-54 ye…" at bounding box center [310, 201] width 265 height 41
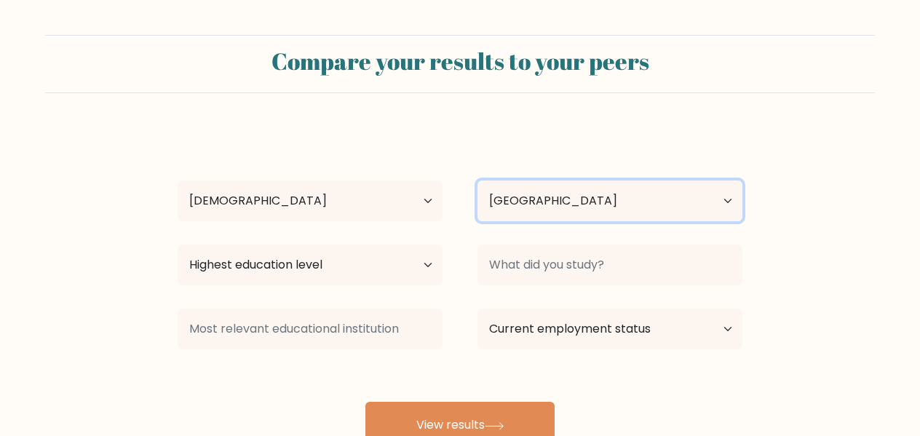
click at [528, 195] on select "Country Afghanistan Albania Algeria American Samoa Andorra Angola Anguilla Anta…" at bounding box center [610, 201] width 265 height 41
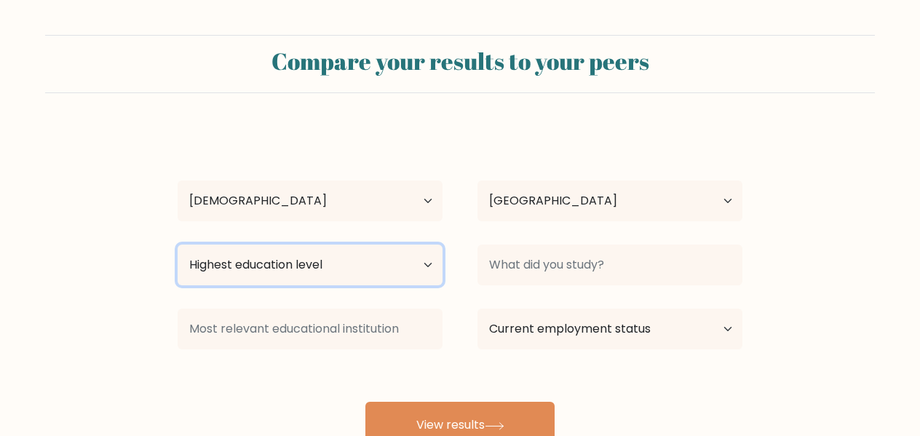
click at [282, 268] on select "Highest education level No schooling Primary Lower Secondary Upper Secondary Oc…" at bounding box center [310, 265] width 265 height 41
select select "bachelors_degree"
click at [178, 245] on select "Highest education level No schooling Primary Lower Secondary Upper Secondary Oc…" at bounding box center [310, 265] width 265 height 41
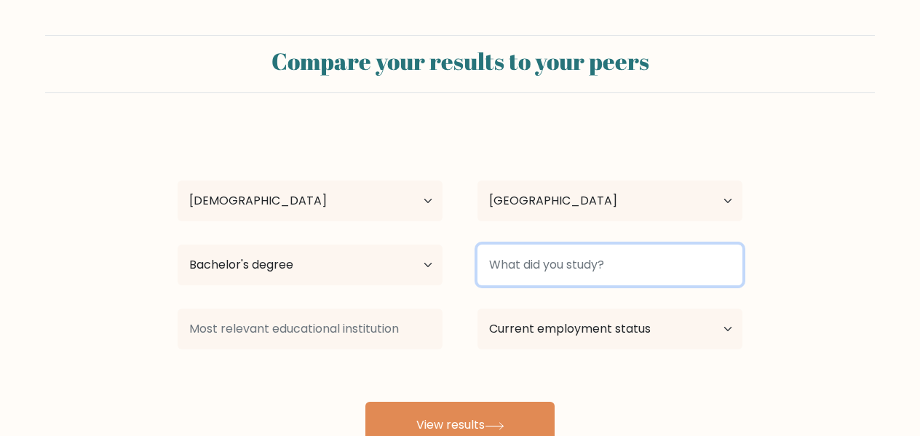
click at [591, 253] on input at bounding box center [610, 265] width 265 height 41
type input "i"
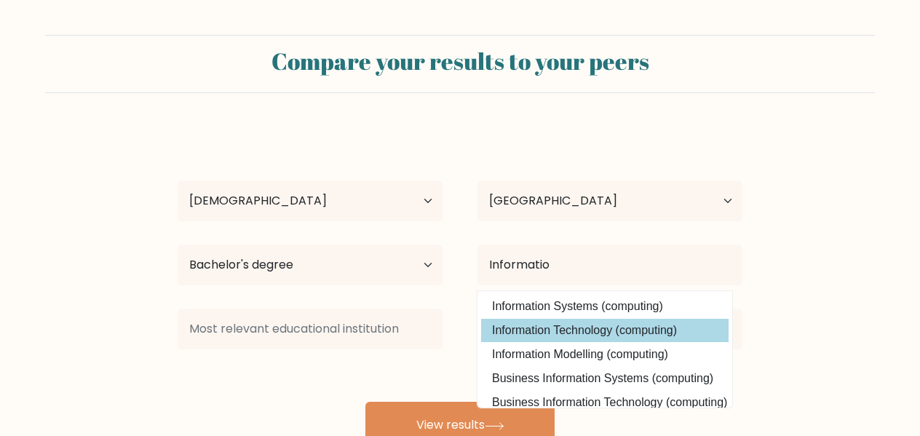
click at [612, 327] on option "Information Technology (computing)" at bounding box center [605, 330] width 248 height 23
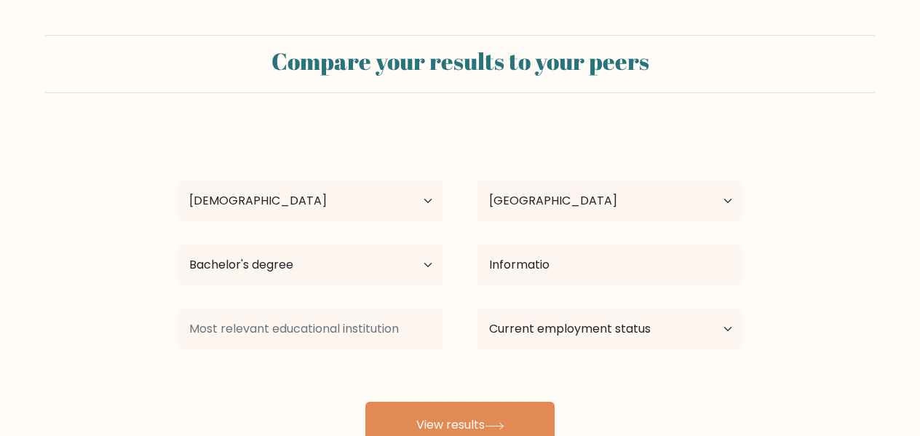
type input "Information Technology"
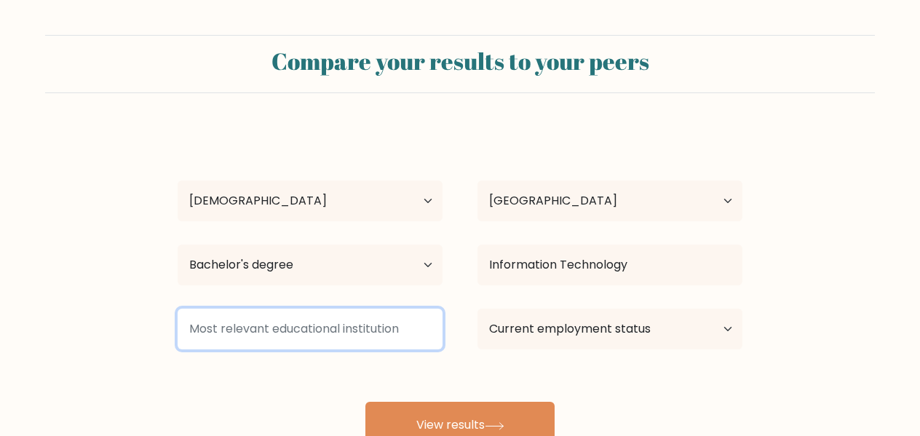
click at [308, 327] on input at bounding box center [310, 329] width 265 height 41
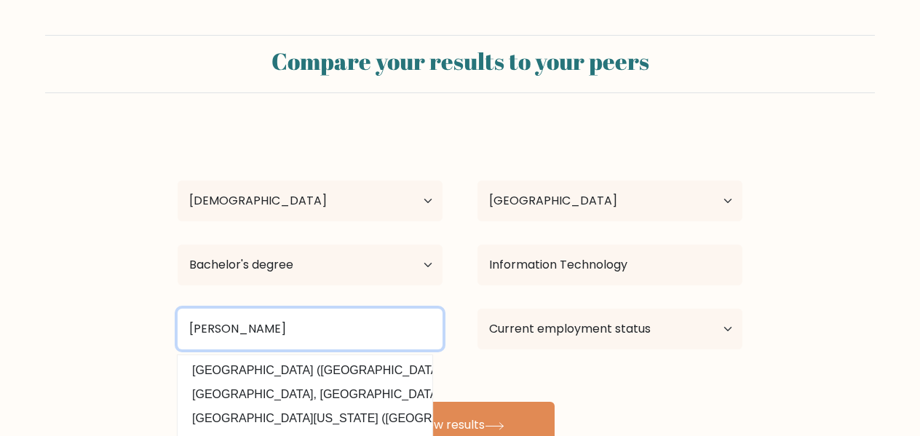
scroll to position [115, 0]
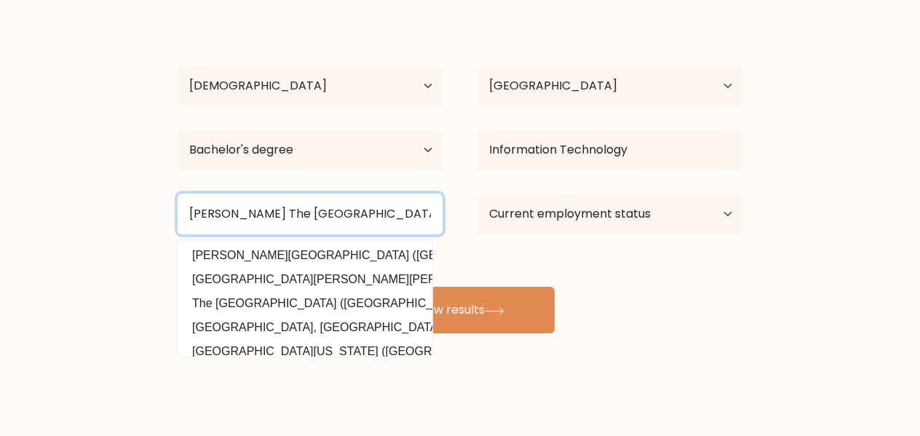
type input "Mary The Queen College"
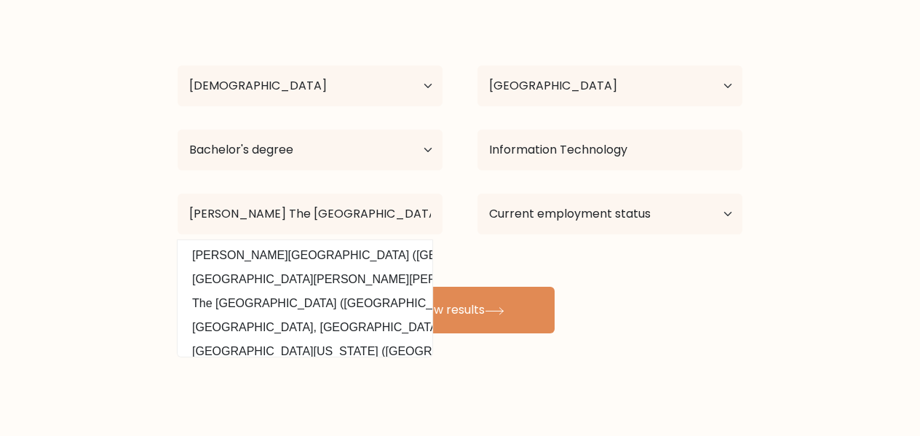
click at [706, 264] on div "Kim Patrick Santos Age Under 18 years old 18-24 years old 25-34 years old 35-44…" at bounding box center [460, 173] width 582 height 320
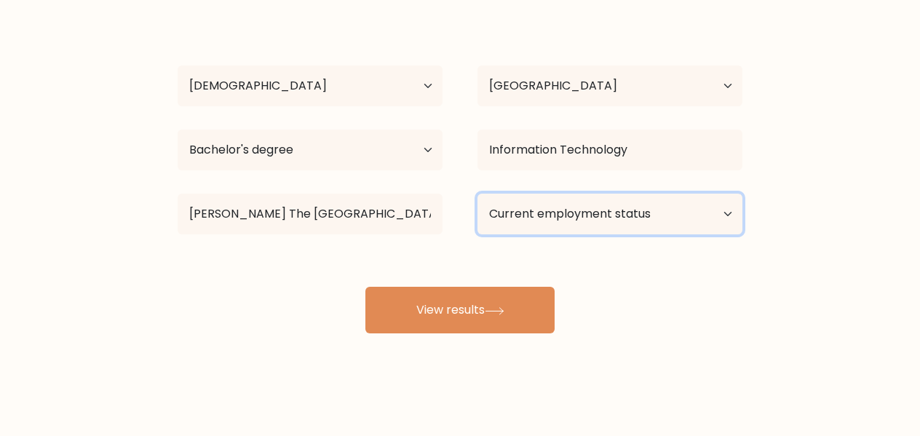
click at [680, 218] on select "Current employment status Employed Student Retired Other / prefer not to answer" at bounding box center [610, 214] width 265 height 41
select select "other"
click at [478, 194] on select "Current employment status Employed Student Retired Other / prefer not to answer" at bounding box center [610, 214] width 265 height 41
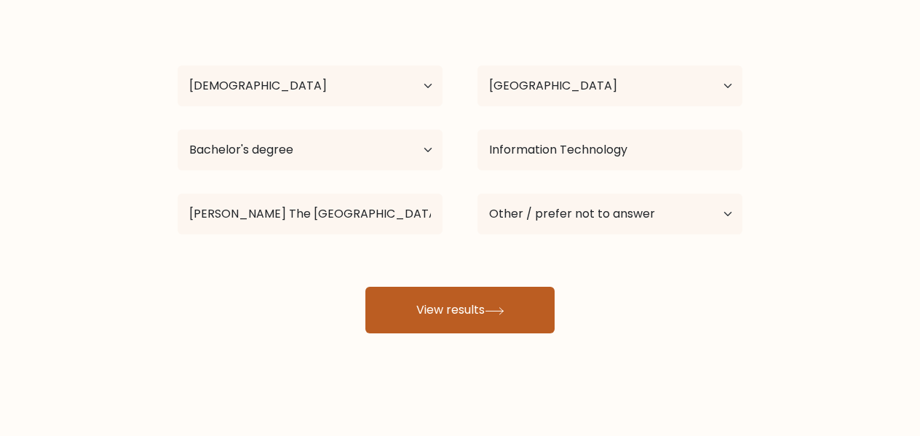
click at [510, 307] on button "View results" at bounding box center [459, 310] width 189 height 47
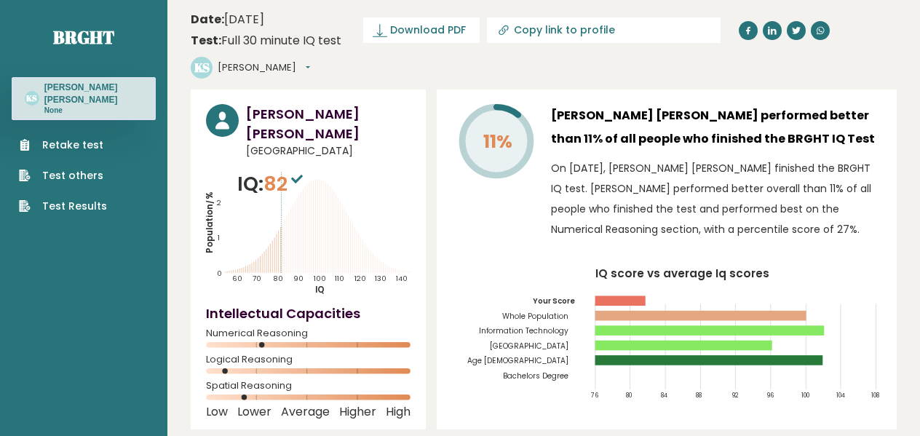
click at [776, 384] on div "11% [PERSON_NAME] [PERSON_NAME] performed better than 11% of all people who fin…" at bounding box center [667, 260] width 460 height 340
